Goal: Obtain resource: Download file/media

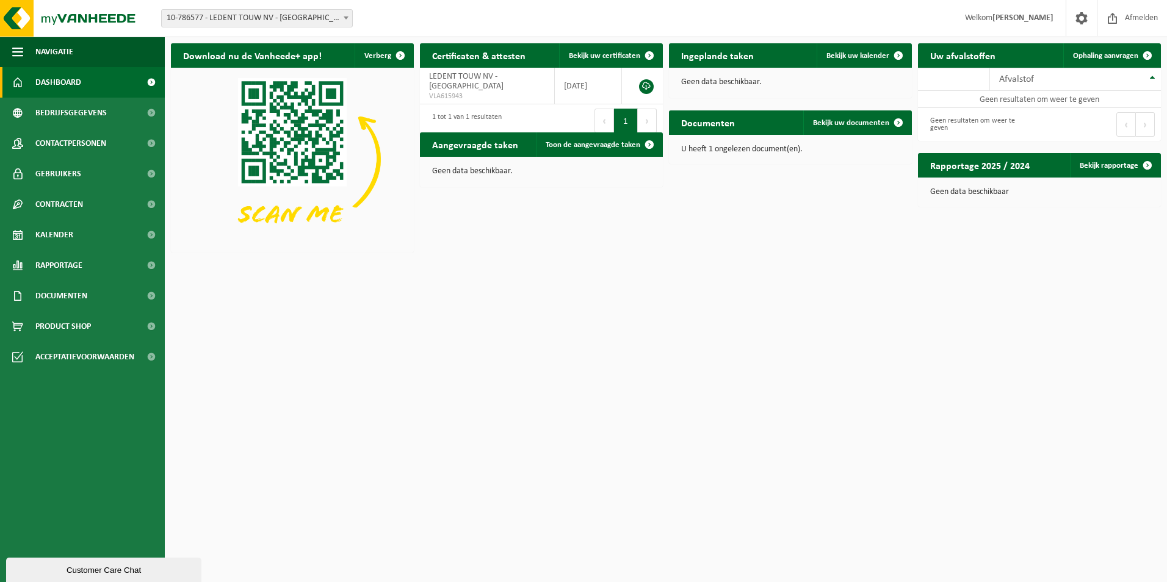
click at [342, 18] on span at bounding box center [346, 18] width 12 height 16
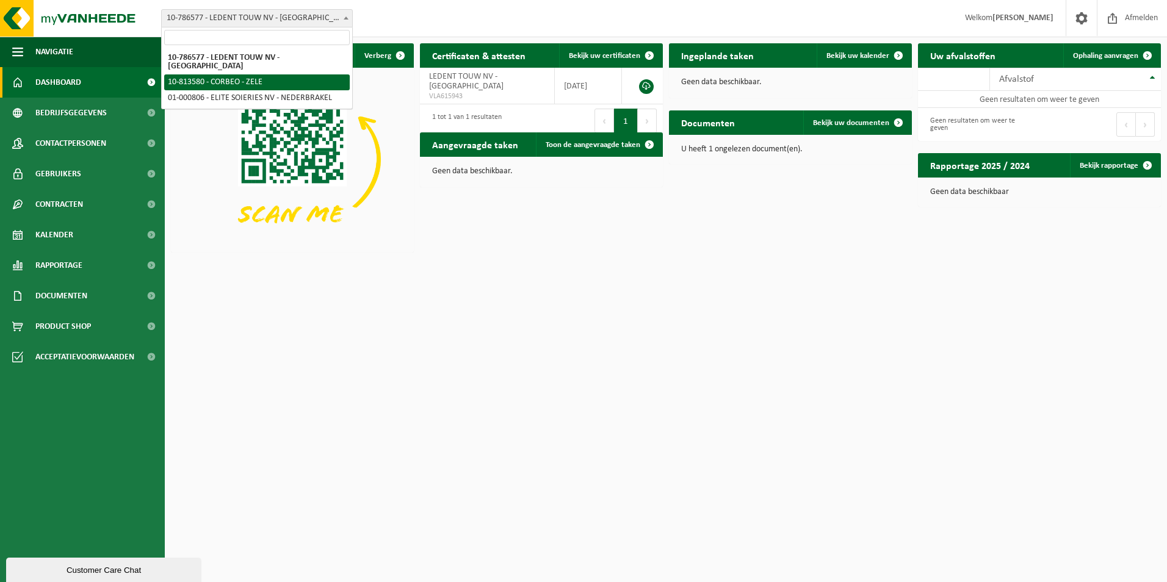
select select "37265"
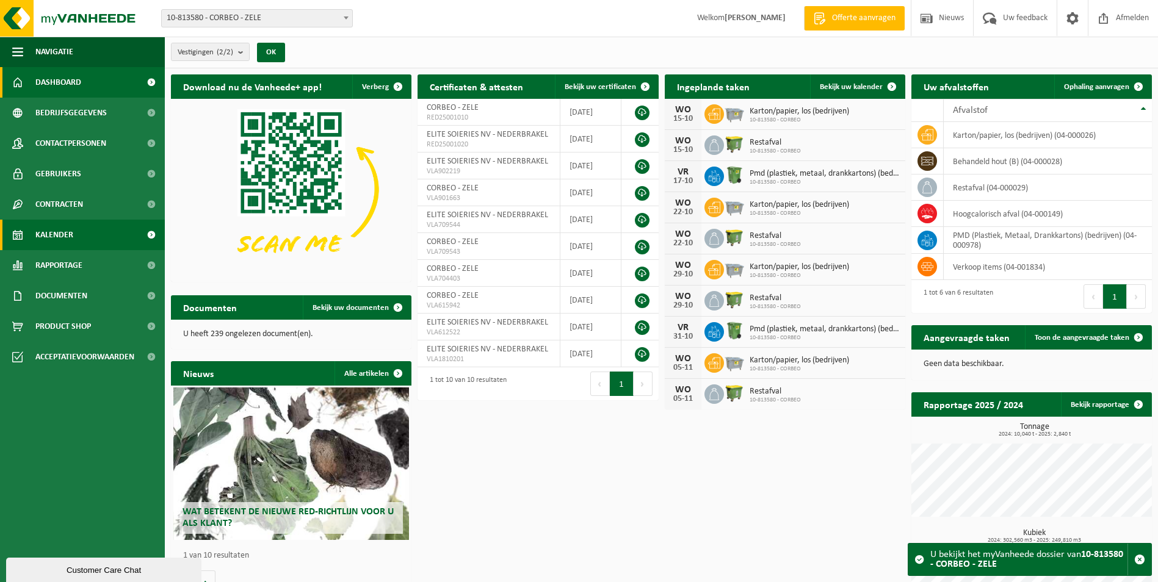
click at [151, 236] on span at bounding box center [150, 235] width 27 height 31
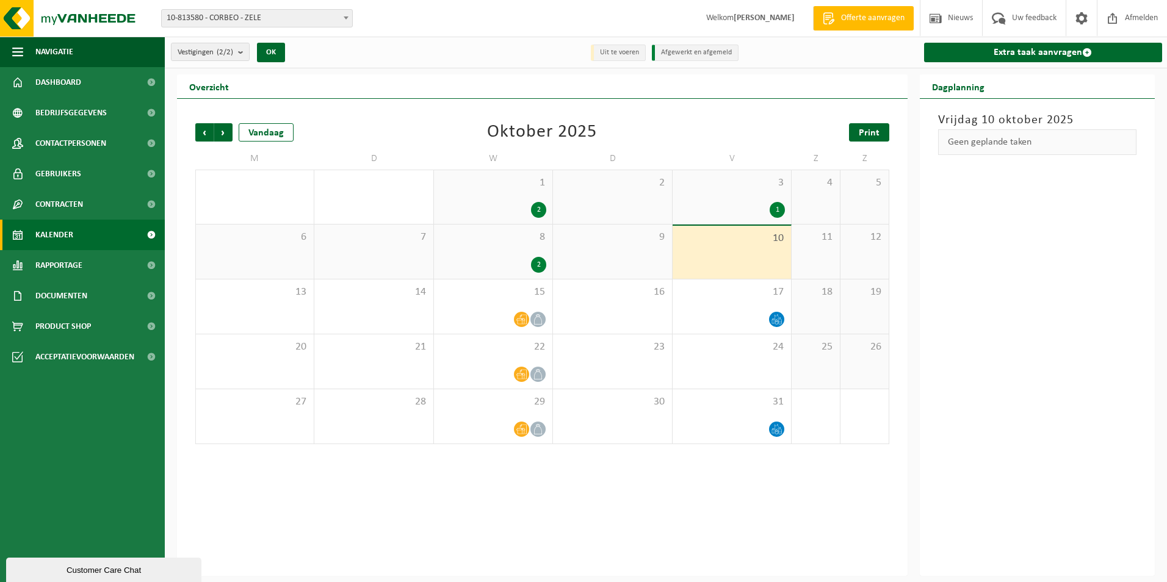
click at [869, 130] on span "Print" at bounding box center [869, 133] width 21 height 10
click at [225, 128] on span "Volgende" at bounding box center [223, 132] width 18 height 18
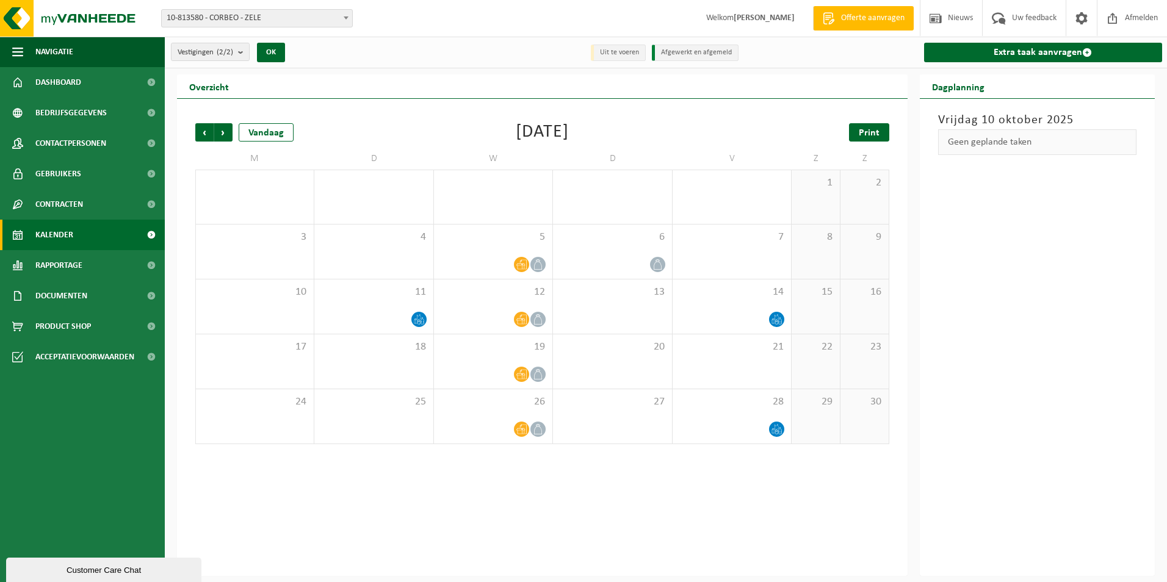
click at [877, 129] on span "Print" at bounding box center [869, 133] width 21 height 10
click at [226, 135] on span "Volgende" at bounding box center [223, 132] width 18 height 18
click at [875, 132] on span "Print" at bounding box center [869, 133] width 21 height 10
